Goal: Use online tool/utility: Utilize a website feature to perform a specific function

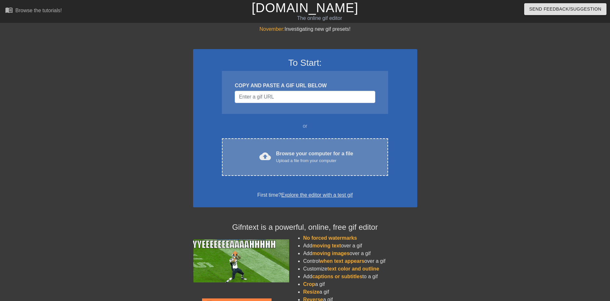
click at [303, 148] on div "cloud_upload Browse your computer for a file Upload a file from your computer C…" at bounding box center [305, 156] width 166 height 37
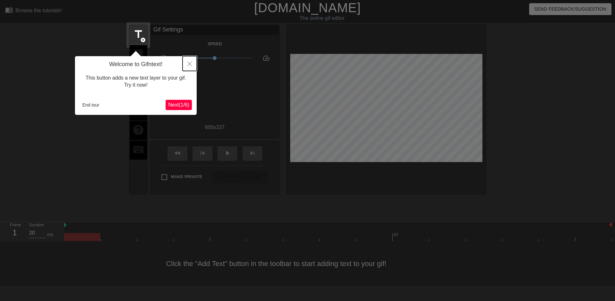
click at [191, 62] on icon "Close" at bounding box center [189, 64] width 4 height 4
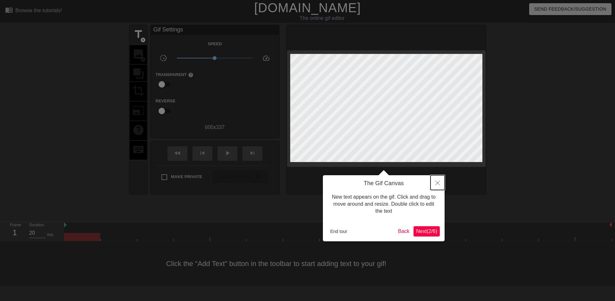
click at [440, 179] on button "Close" at bounding box center [438, 182] width 14 height 15
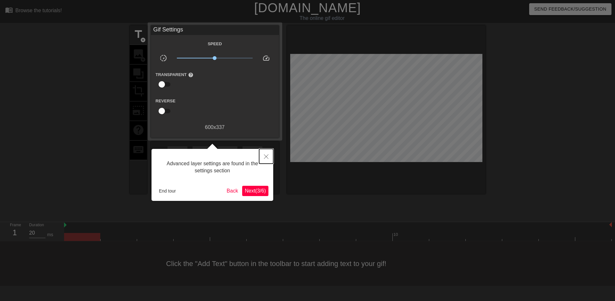
click at [268, 155] on icon "Close" at bounding box center [266, 156] width 4 height 4
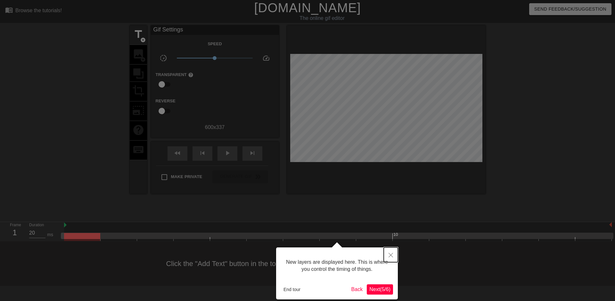
click at [388, 259] on button "Close" at bounding box center [391, 254] width 14 height 15
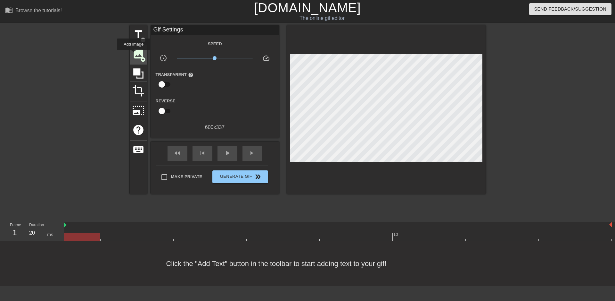
click at [134, 54] on span "image" at bounding box center [138, 54] width 12 height 12
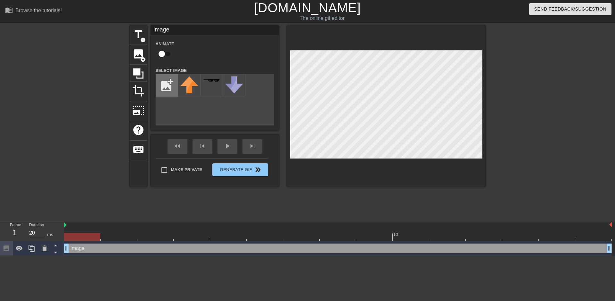
click at [169, 84] on input "file" at bounding box center [167, 85] width 22 height 22
type input "C:\fakepath\DAVASem título.png"
click at [188, 85] on img at bounding box center [189, 85] width 18 height 19
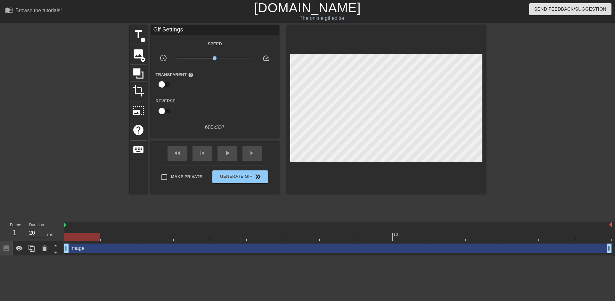
click at [353, 50] on div at bounding box center [386, 109] width 199 height 168
drag, startPoint x: 341, startPoint y: 166, endPoint x: 344, endPoint y: 162, distance: 4.8
click at [344, 163] on div at bounding box center [386, 109] width 199 height 168
click at [232, 152] on div "play_arrow" at bounding box center [228, 153] width 20 height 14
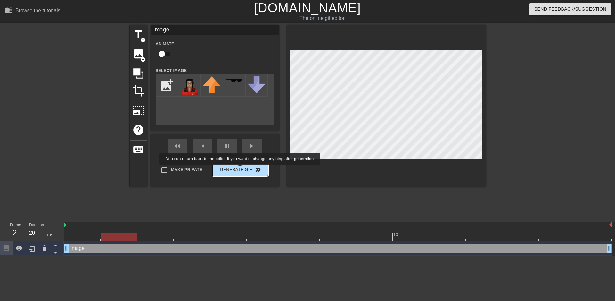
click at [241, 169] on div "Make Private Generate Gif double_arrow" at bounding box center [212, 170] width 112 height 25
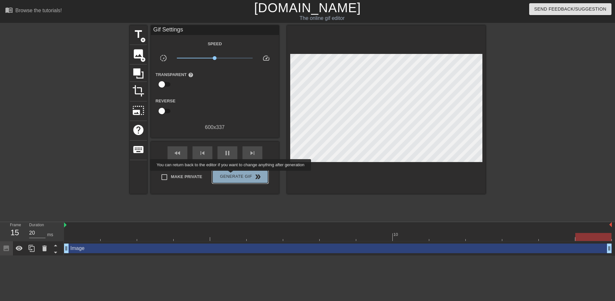
click at [231, 175] on span "Generate Gif double_arrow" at bounding box center [240, 177] width 50 height 8
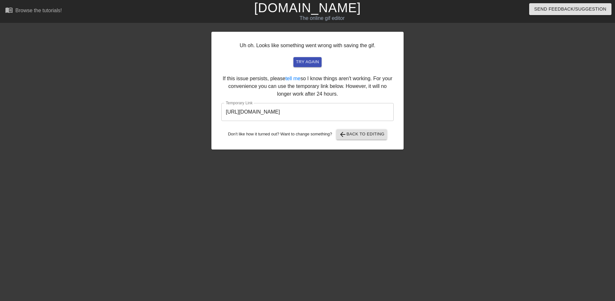
click at [307, 115] on input "[URL][DOMAIN_NAME]" at bounding box center [307, 112] width 172 height 18
